Goal: Contribute content: Add original content to the website for others to see

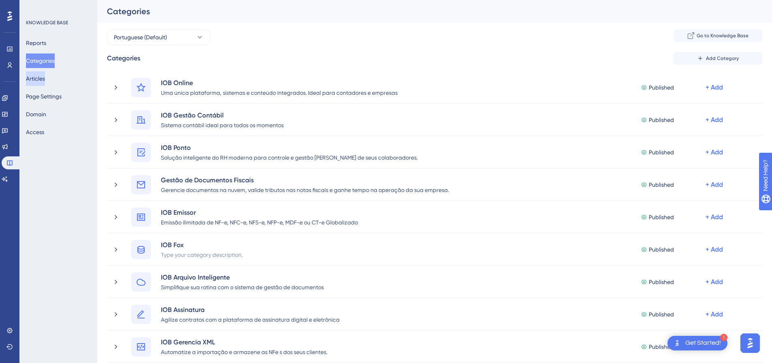
click at [36, 79] on button "Articles" at bounding box center [35, 78] width 19 height 15
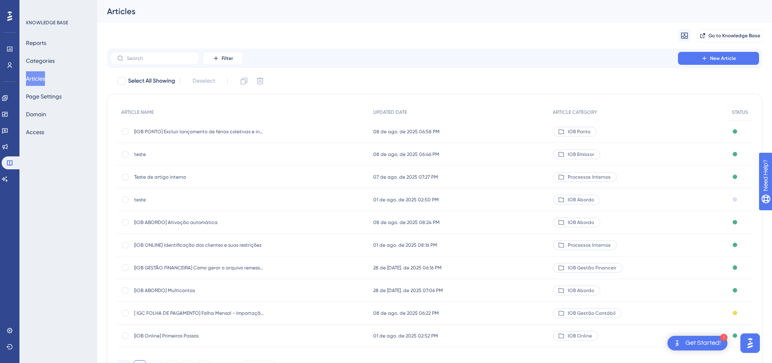
click at [36, 79] on button "Articles" at bounding box center [35, 78] width 19 height 15
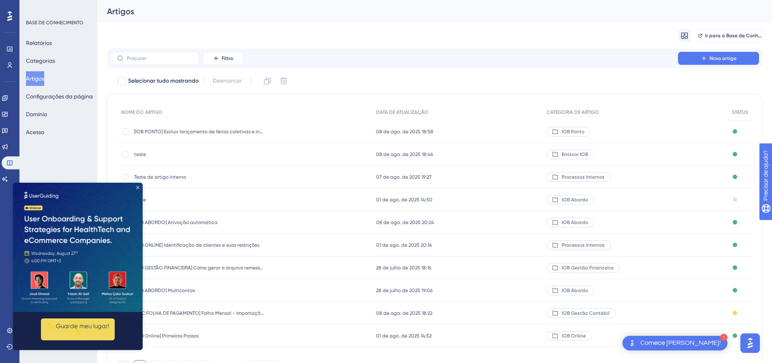
drag, startPoint x: 137, startPoint y: 187, endPoint x: 150, endPoint y: 369, distance: 182.8
click at [137, 187] on icon "Fechar visualização" at bounding box center [137, 187] width 3 height 3
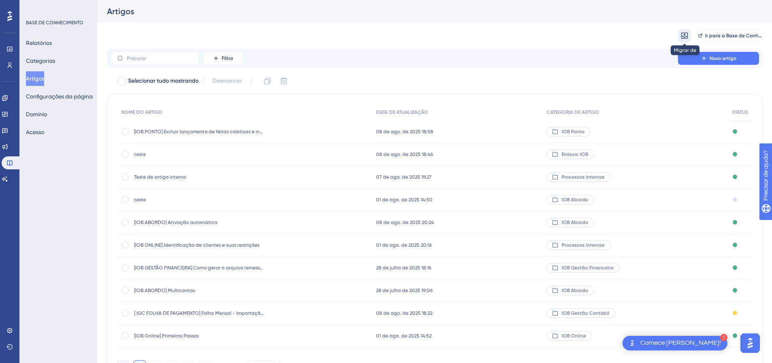
click at [689, 35] on button at bounding box center [684, 35] width 13 height 13
click at [695, 62] on font "da Zendesk" at bounding box center [704, 58] width 30 height 6
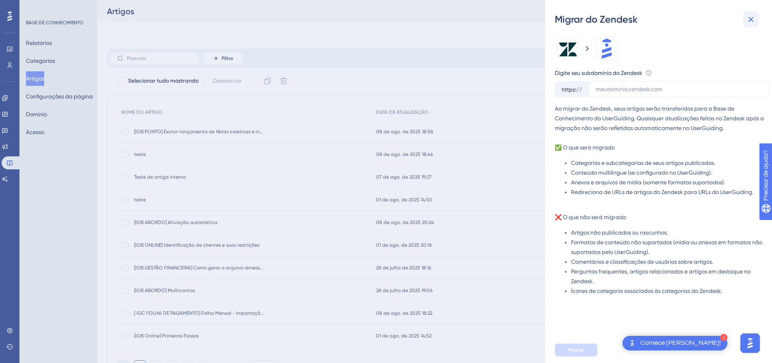
click at [751, 19] on icon at bounding box center [750, 19] width 5 height 5
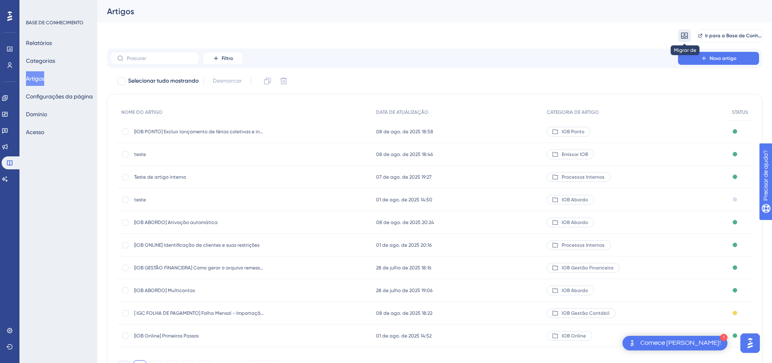
click at [685, 36] on icon at bounding box center [684, 36] width 8 height 8
click at [698, 73] on font "do Intercom" at bounding box center [704, 75] width 31 height 6
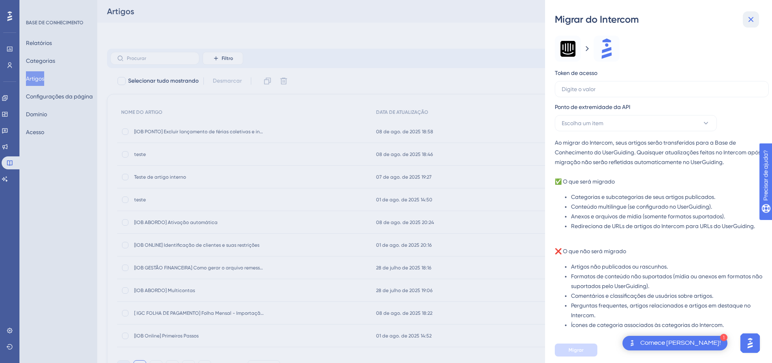
click at [754, 26] on button at bounding box center [751, 19] width 16 height 16
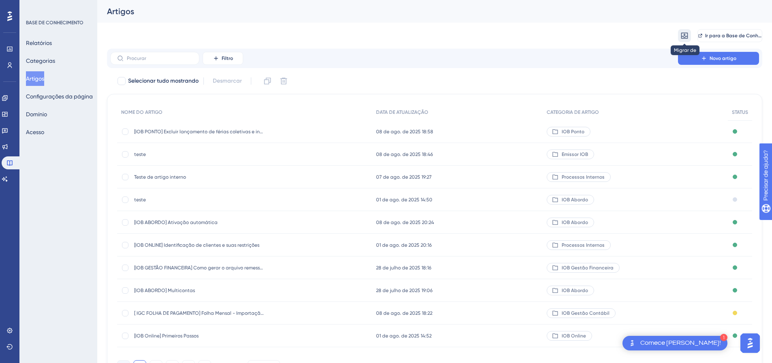
click at [687, 36] on icon at bounding box center [684, 36] width 7 height 6
click at [696, 54] on span "da Zendesk" at bounding box center [704, 59] width 30 height 10
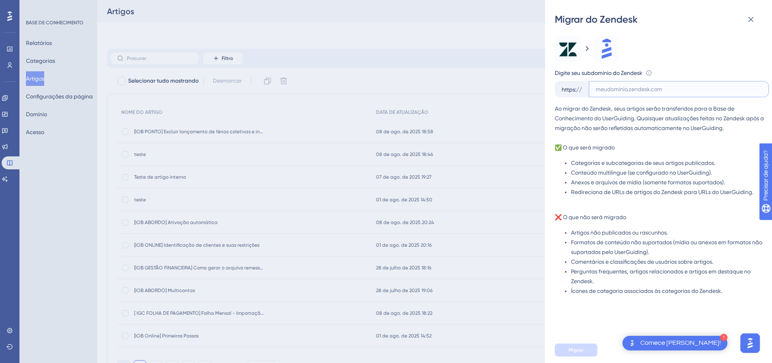
drag, startPoint x: 634, startPoint y: 88, endPoint x: 627, endPoint y: 87, distance: 6.1
click at [632, 87] on input "text" at bounding box center [678, 88] width 166 height 7
paste input "[URL][DOMAIN_NAME]"
type input "[URL][DOMAIN_NAME]"
click at [566, 356] on button "Migrar" at bounding box center [576, 350] width 43 height 13
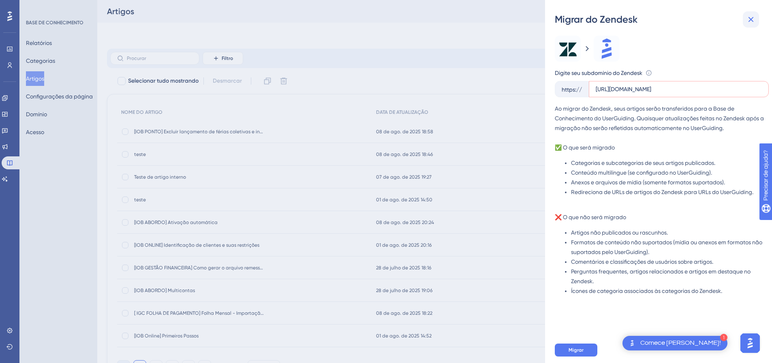
click at [753, 21] on icon at bounding box center [750, 19] width 5 height 5
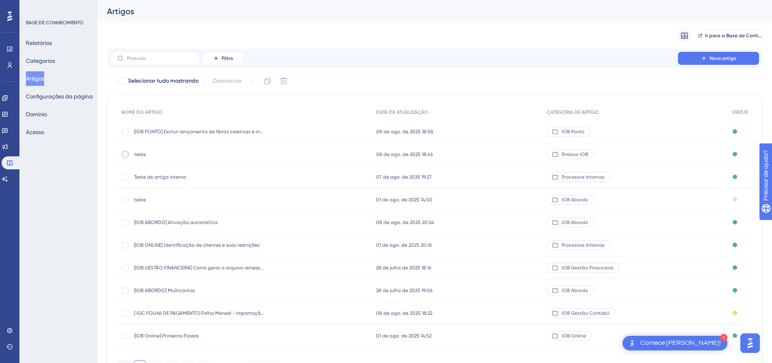
click at [127, 150] on div at bounding box center [125, 154] width 8 height 8
checkbox input "true"
click at [125, 177] on div at bounding box center [125, 177] width 6 height 6
checkbox input "true"
click at [127, 196] on label at bounding box center [126, 200] width 10 height 8
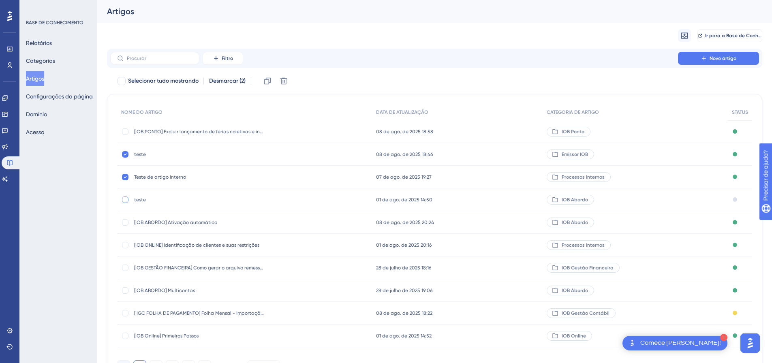
checkbox input "true"
click at [284, 84] on icon at bounding box center [283, 81] width 7 height 7
checkbox input "false"
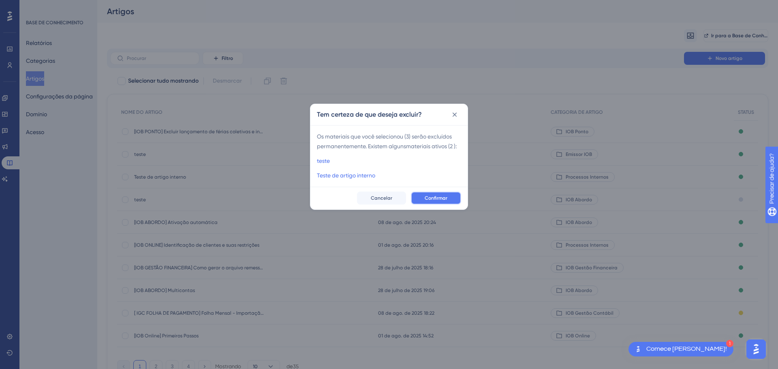
click at [449, 205] on button "Confirmar" at bounding box center [436, 198] width 50 height 13
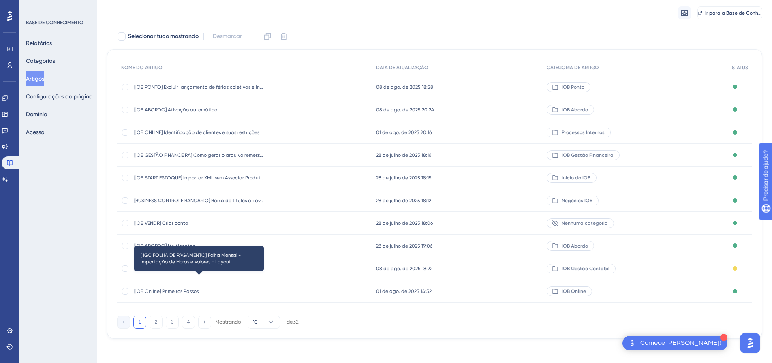
scroll to position [49, 0]
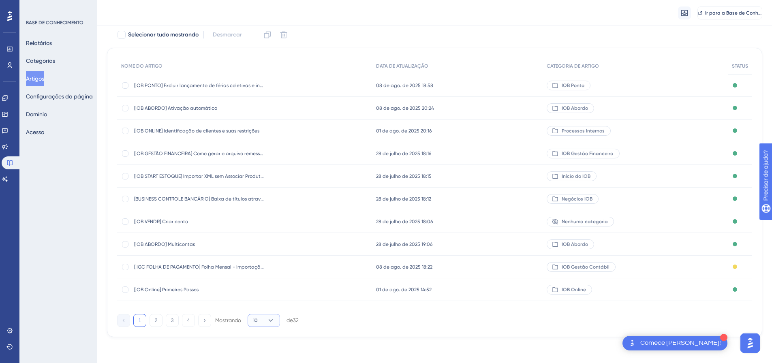
click at [269, 322] on icon at bounding box center [271, 320] width 8 height 8
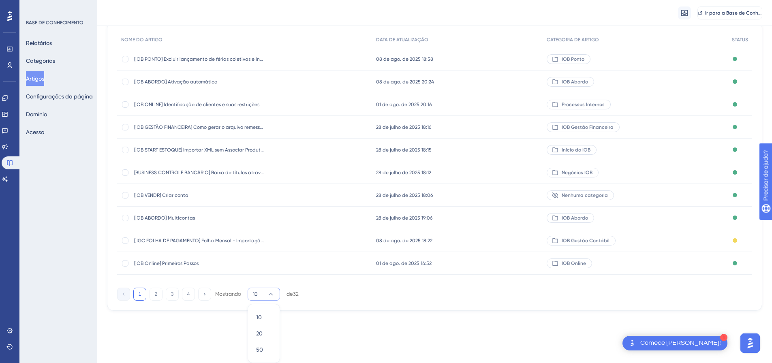
click at [338, 316] on div "Desempenho Usuários Noivado Widgets Opinião Atualizações de produtos Base de co…" at bounding box center [434, 123] width 674 height 399
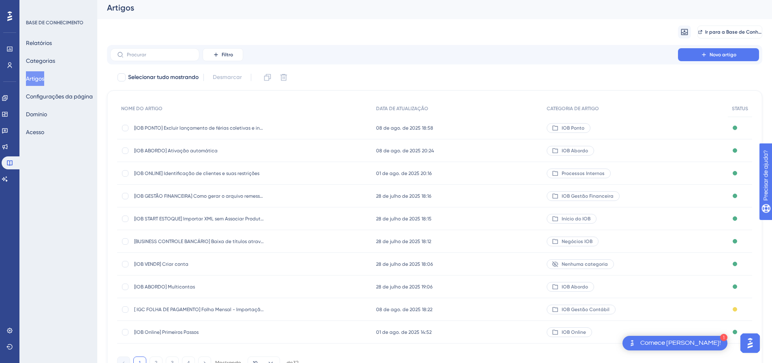
scroll to position [0, 0]
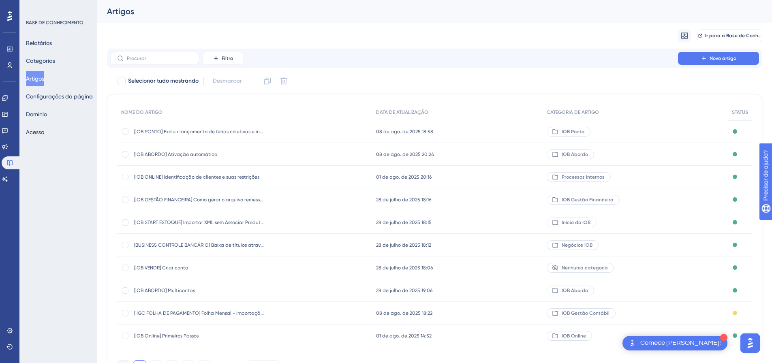
click at [44, 75] on font "Artigos" at bounding box center [35, 79] width 18 height 10
click at [44, 79] on font "Artigos" at bounding box center [35, 78] width 18 height 6
click at [53, 55] on button "Categorias" at bounding box center [40, 60] width 29 height 15
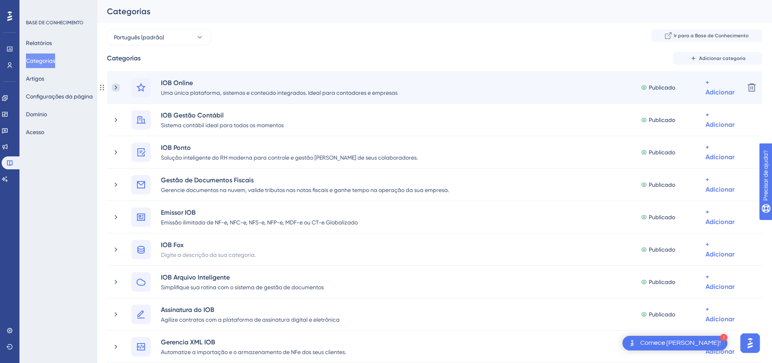
click at [113, 87] on icon at bounding box center [116, 87] width 8 height 8
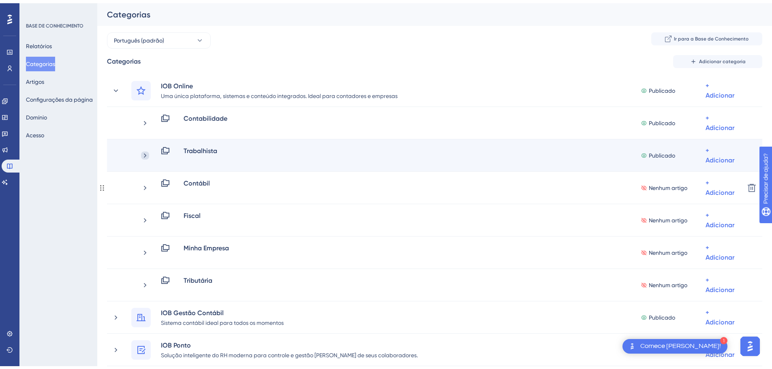
scroll to position [41, 0]
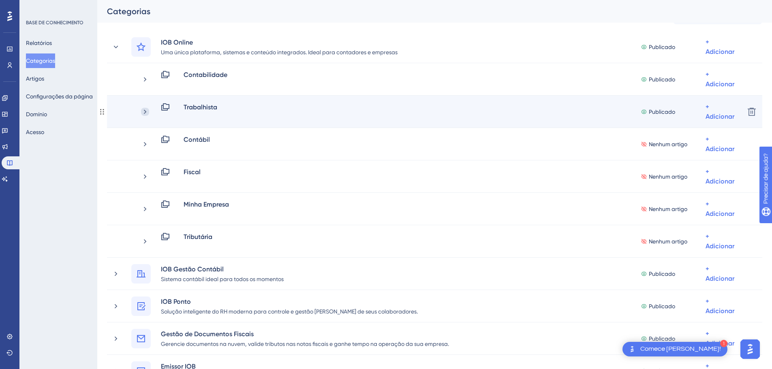
click at [144, 113] on icon at bounding box center [145, 112] width 8 height 8
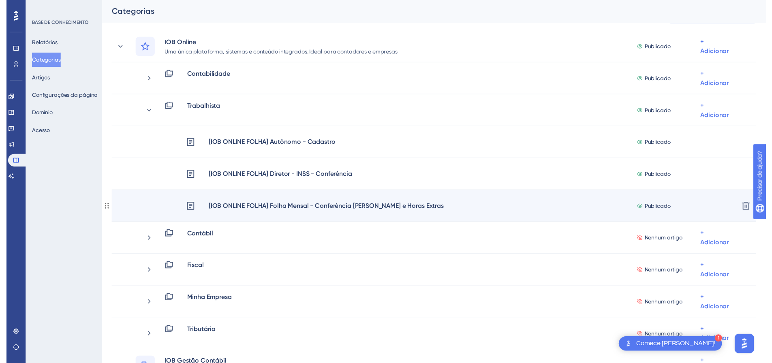
scroll to position [0, 0]
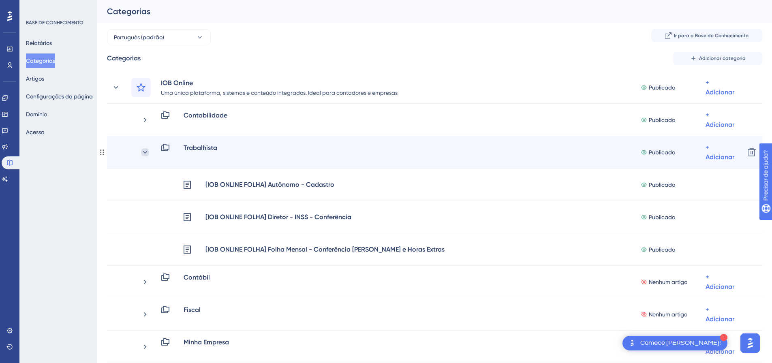
click at [145, 149] on icon at bounding box center [145, 152] width 8 height 8
